Goal: Transaction & Acquisition: Purchase product/service

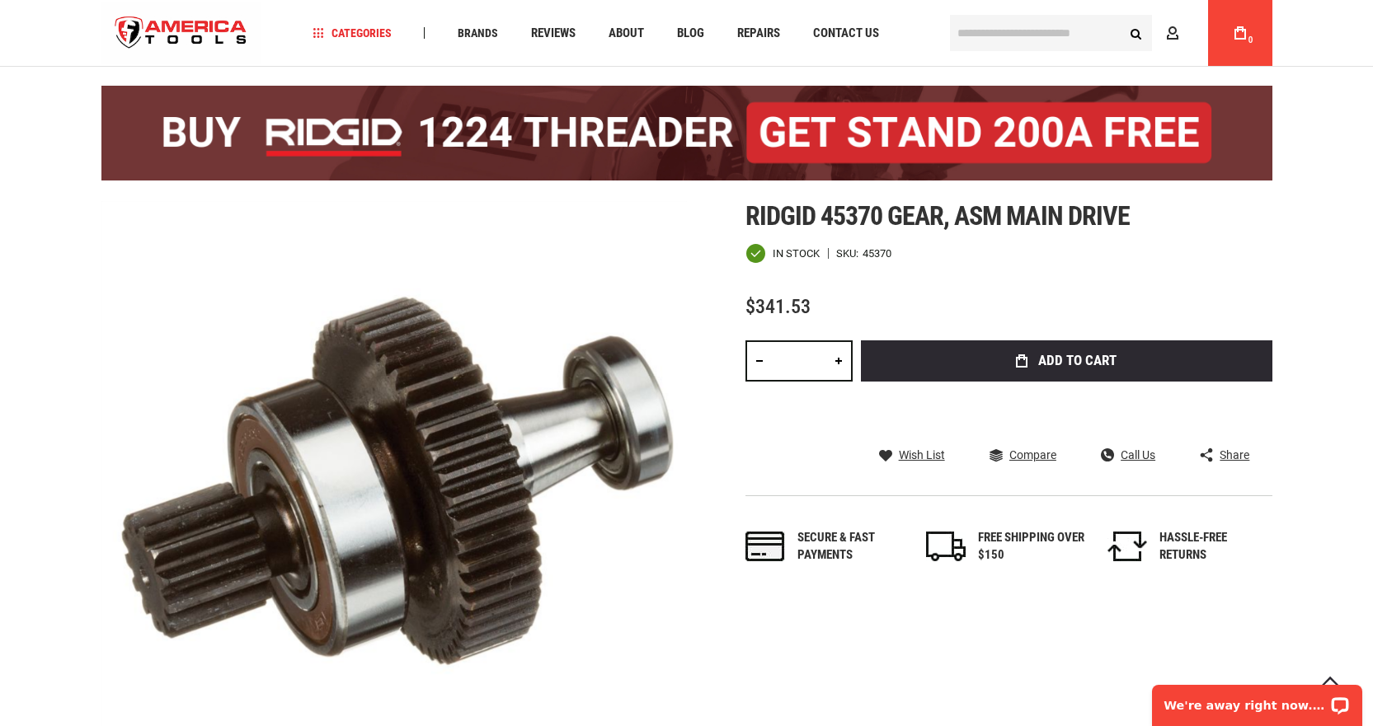
scroll to position [165, 0]
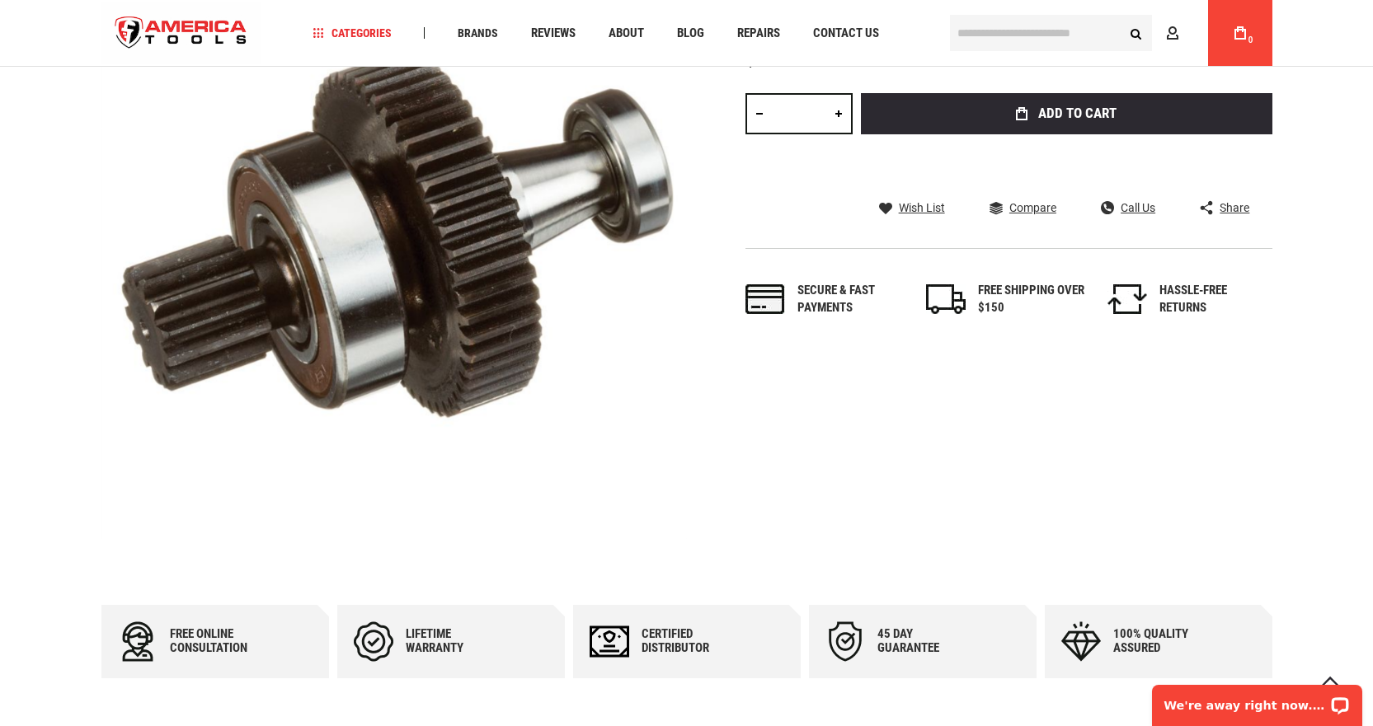
scroll to position [82, 0]
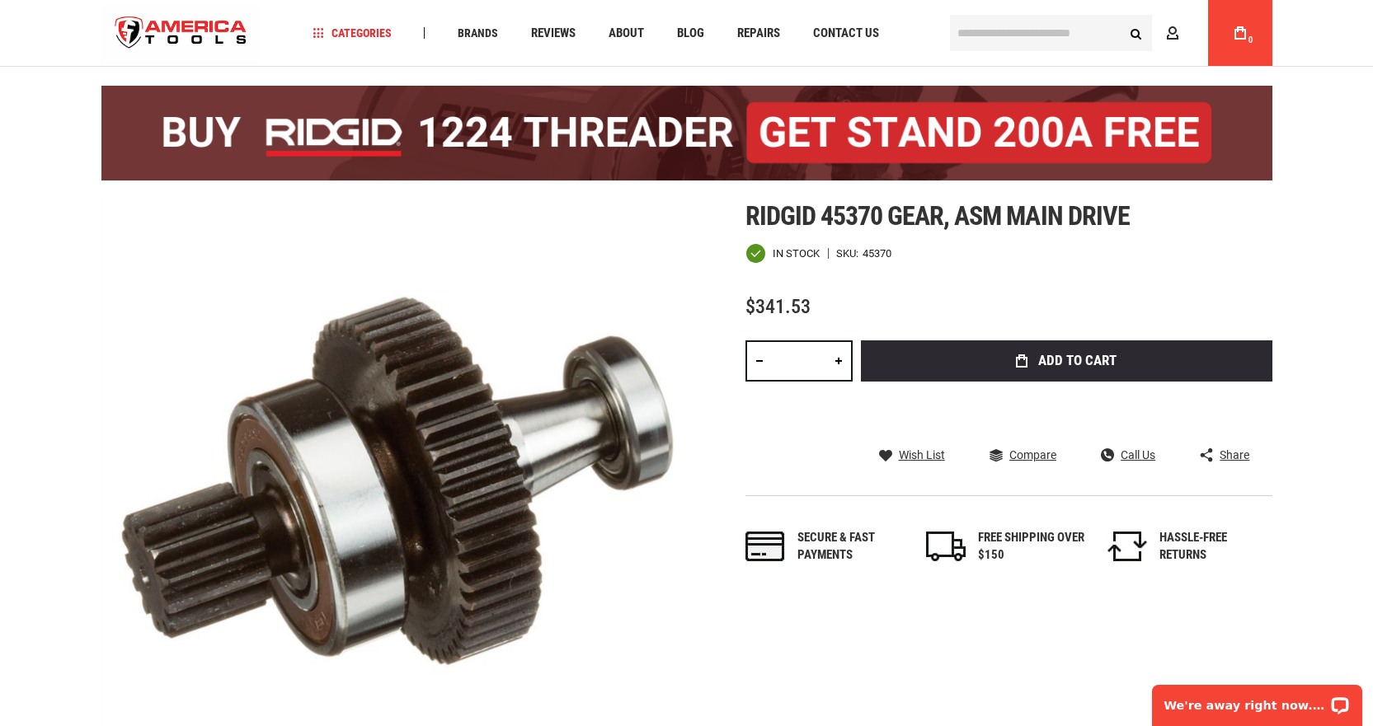
drag, startPoint x: 113, startPoint y: 246, endPoint x: 82, endPoint y: 261, distance: 34.7
drag, startPoint x: 587, startPoint y: 245, endPoint x: 559, endPoint y: 189, distance: 62.7
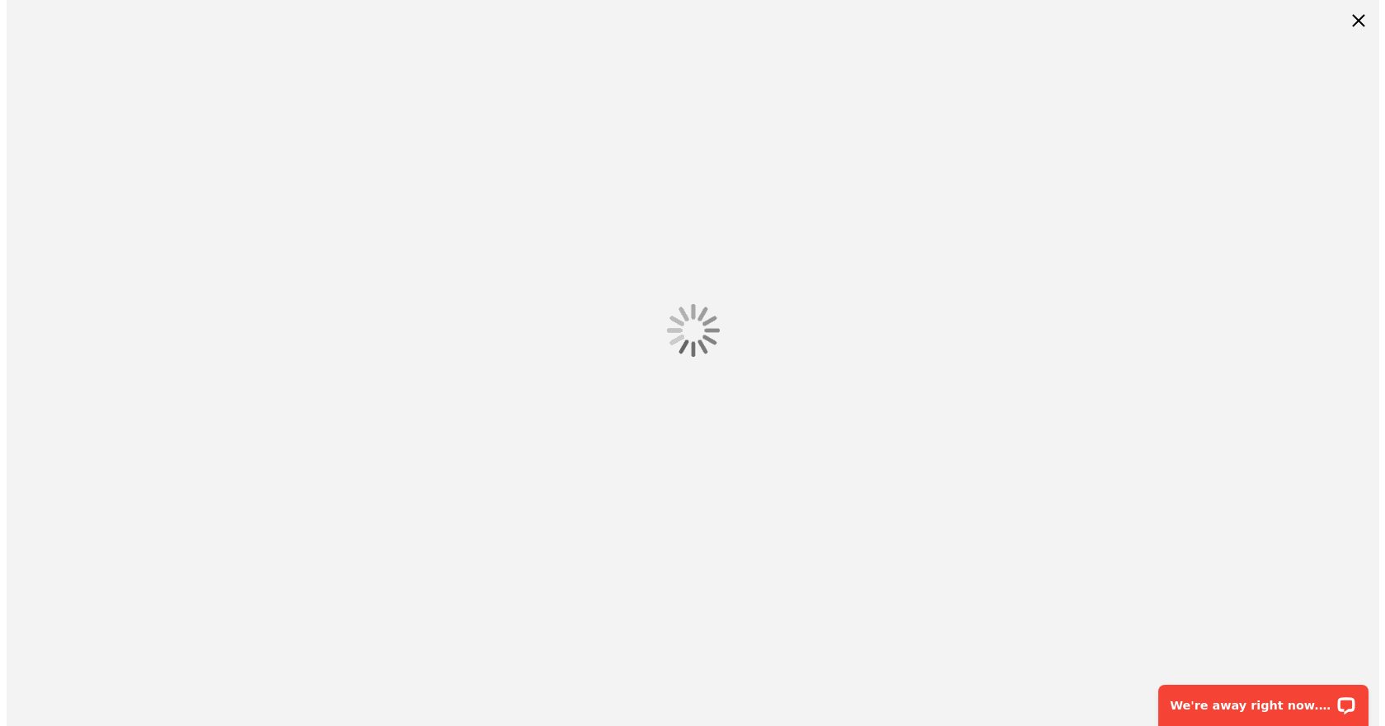
scroll to position [0, 0]
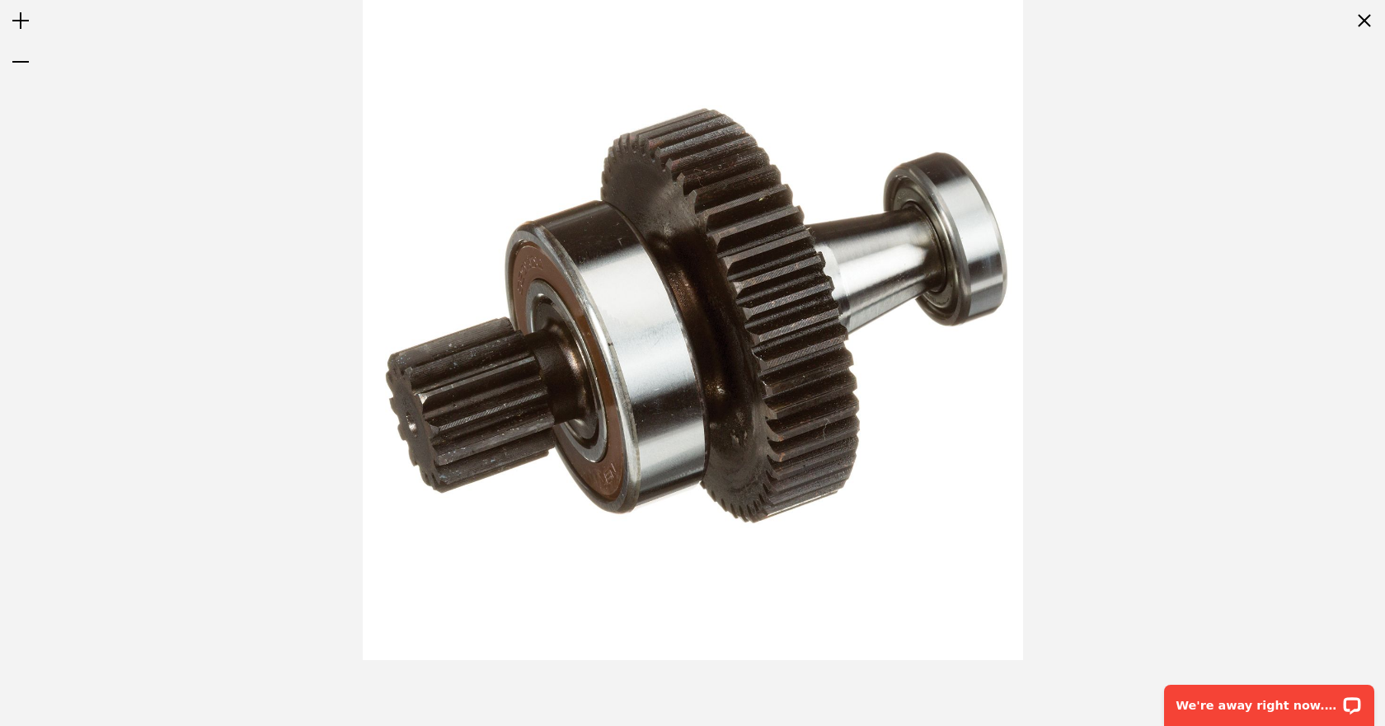
click at [1230, 107] on div at bounding box center [692, 330] width 1385 height 660
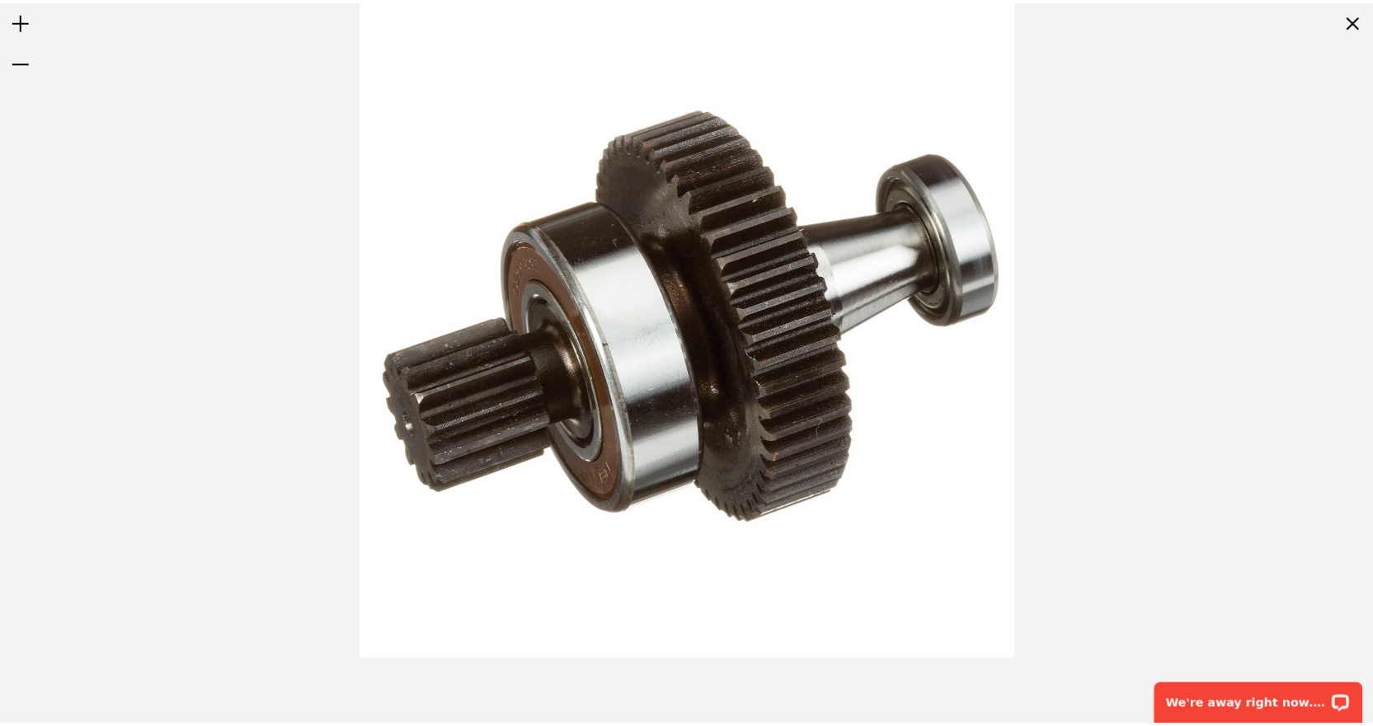
scroll to position [82, 0]
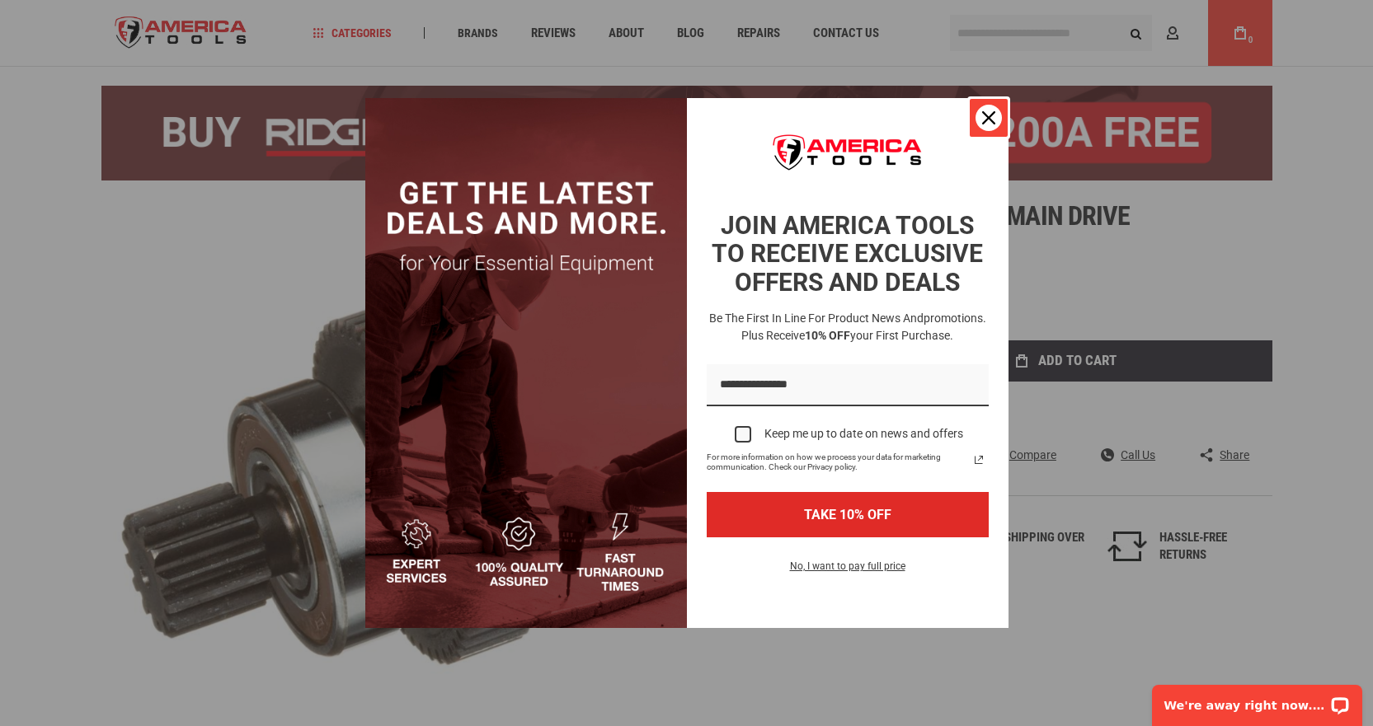
click at [983, 117] on icon "close icon" at bounding box center [988, 117] width 13 height 13
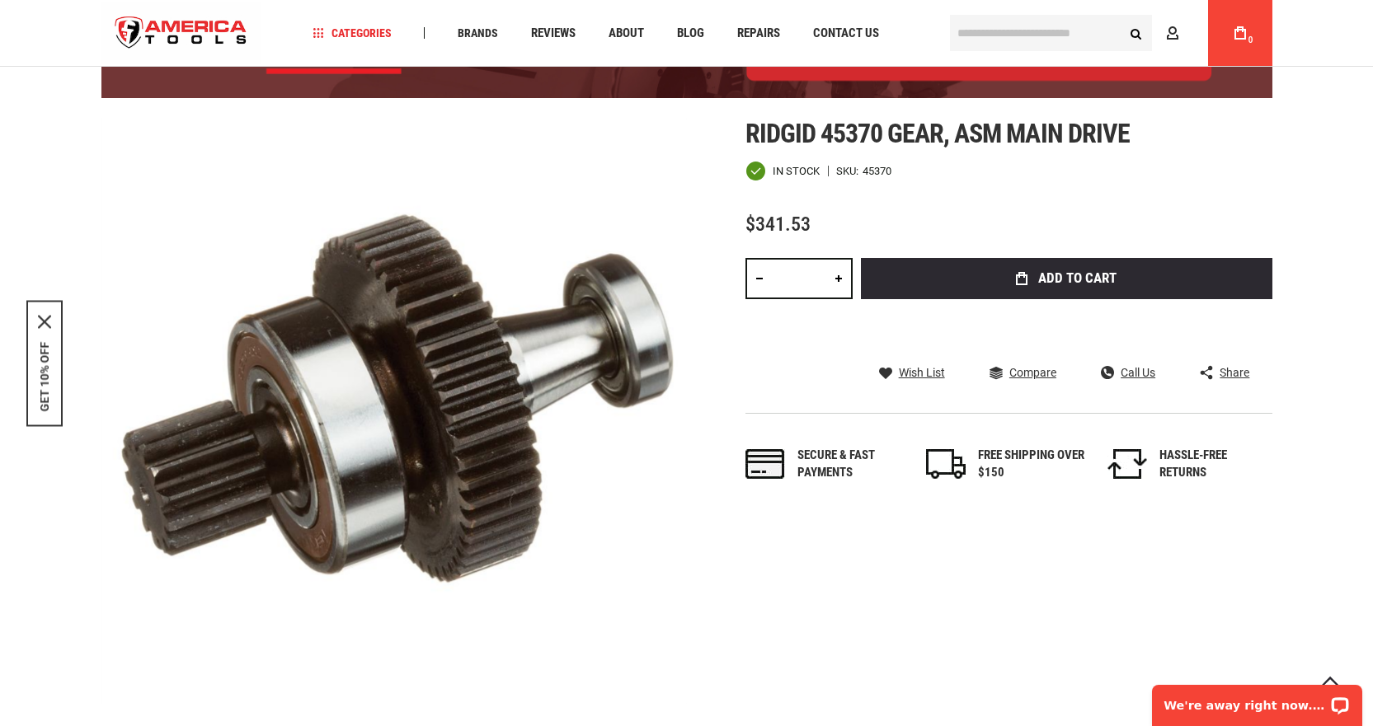
scroll to position [247, 0]
